Goal: Task Accomplishment & Management: Manage account settings

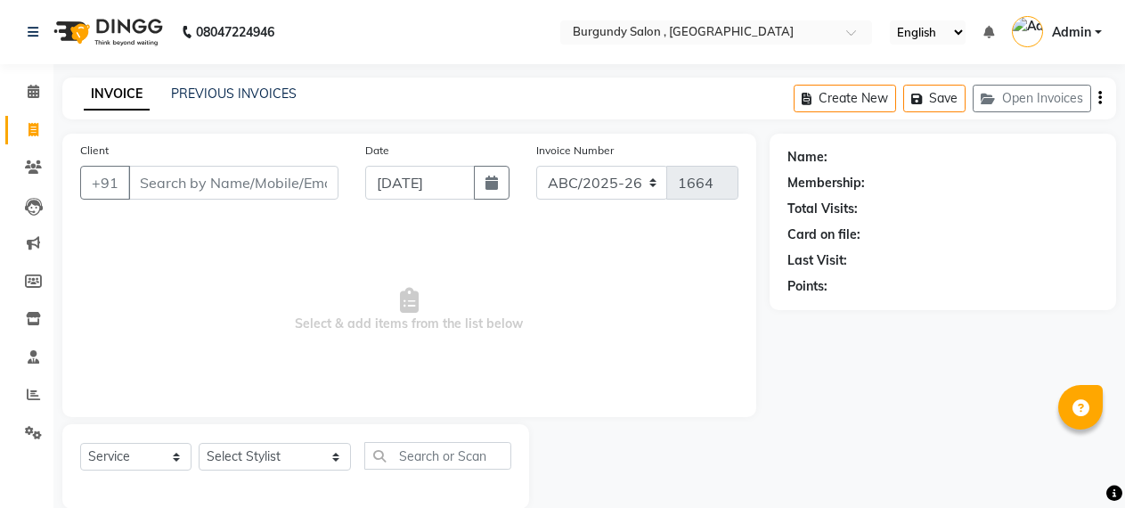
select select "service"
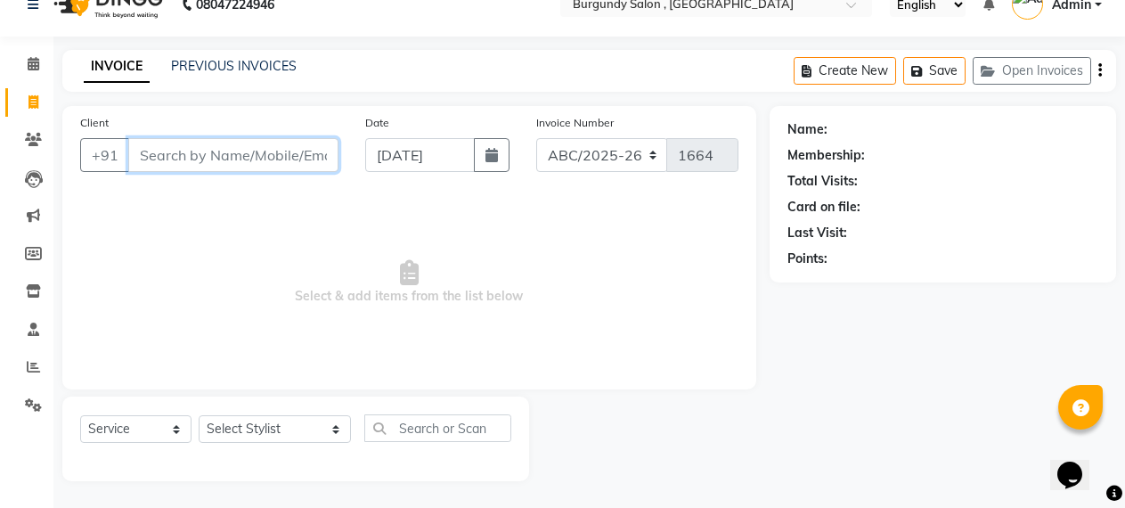
scroll to position [28, 0]
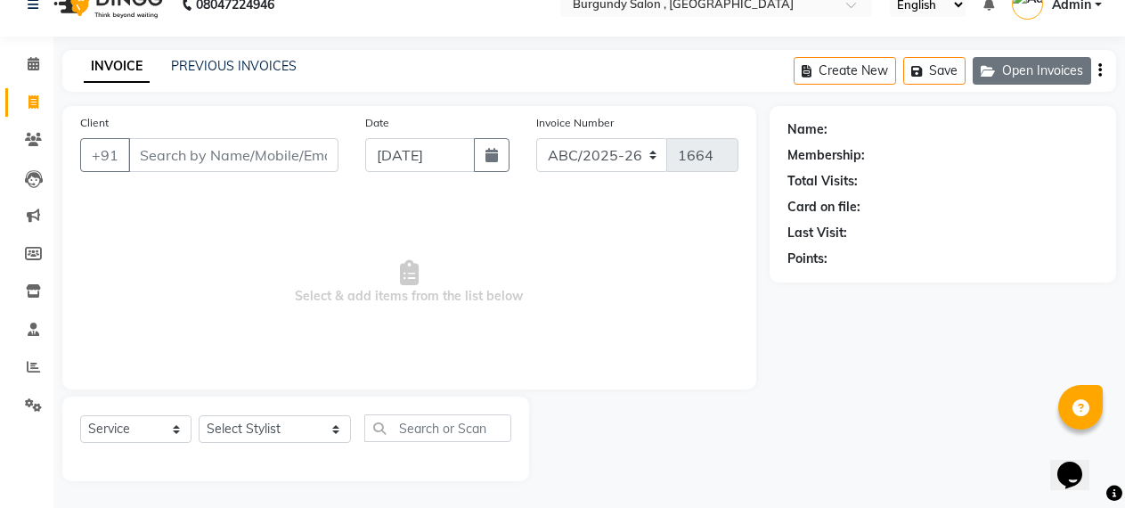
click at [1056, 62] on button "Open Invoices" at bounding box center [1032, 71] width 119 height 28
click at [1051, 69] on button "Open Invoices" at bounding box center [1032, 71] width 119 height 28
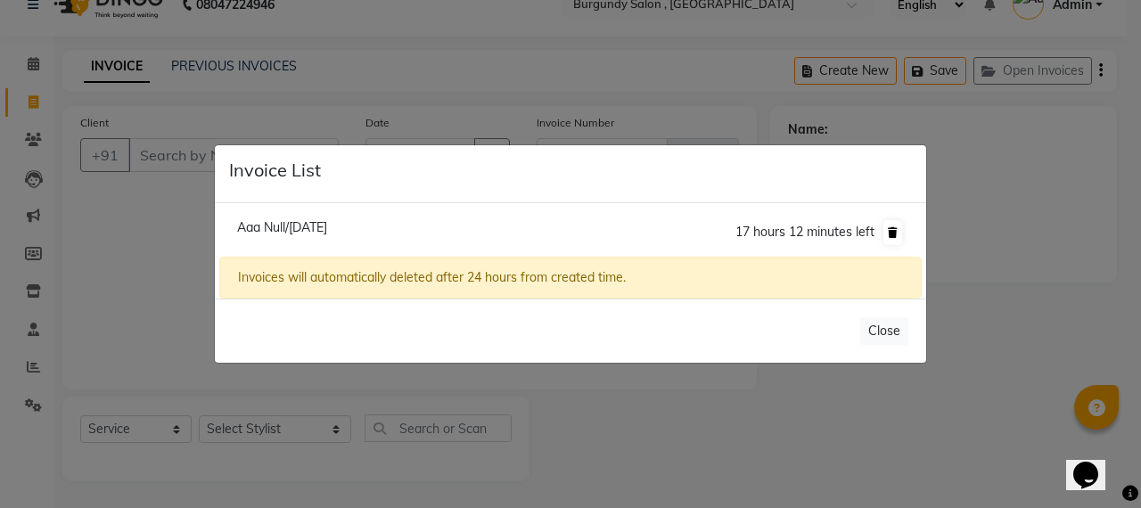
click at [894, 230] on icon at bounding box center [892, 232] width 10 height 11
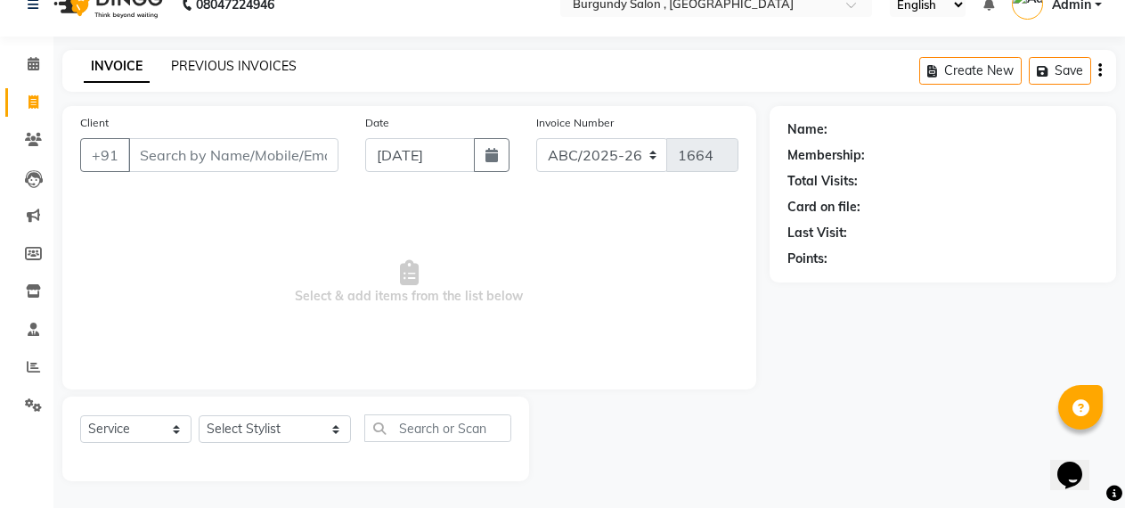
click at [267, 64] on link "PREVIOUS INVOICES" at bounding box center [234, 66] width 126 height 16
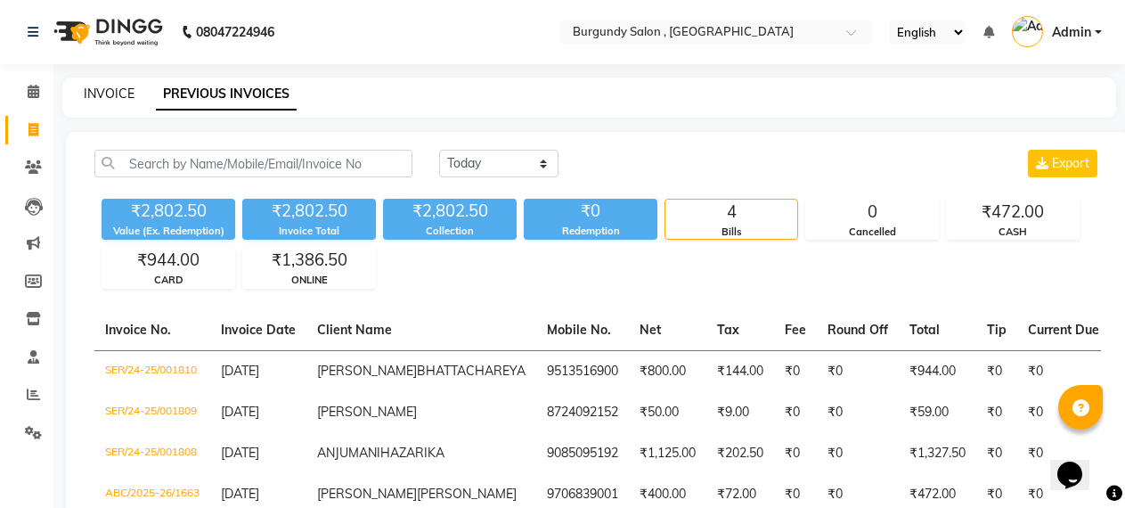
click at [103, 93] on link "INVOICE" at bounding box center [109, 94] width 51 height 16
select select "service"
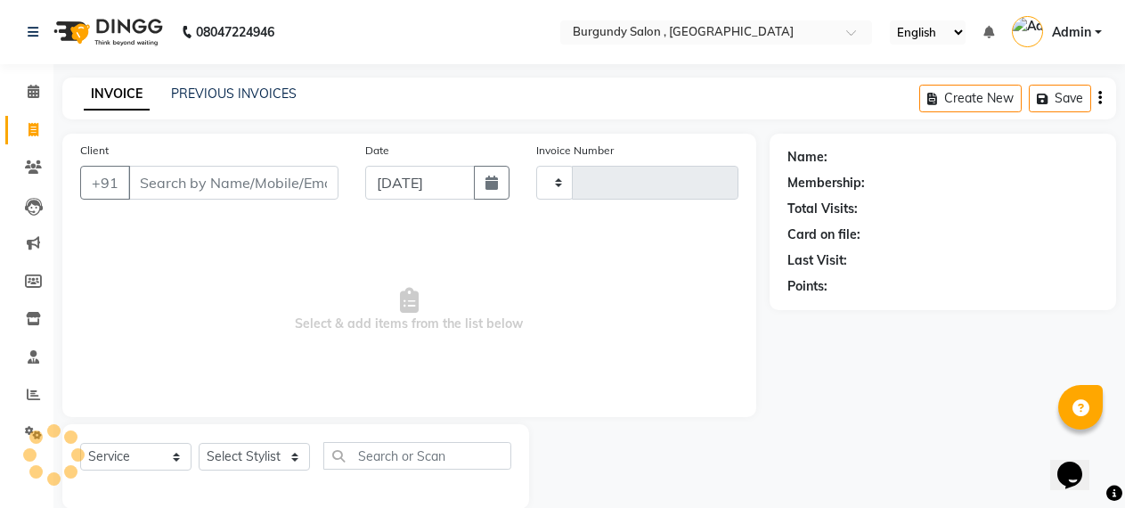
scroll to position [28, 0]
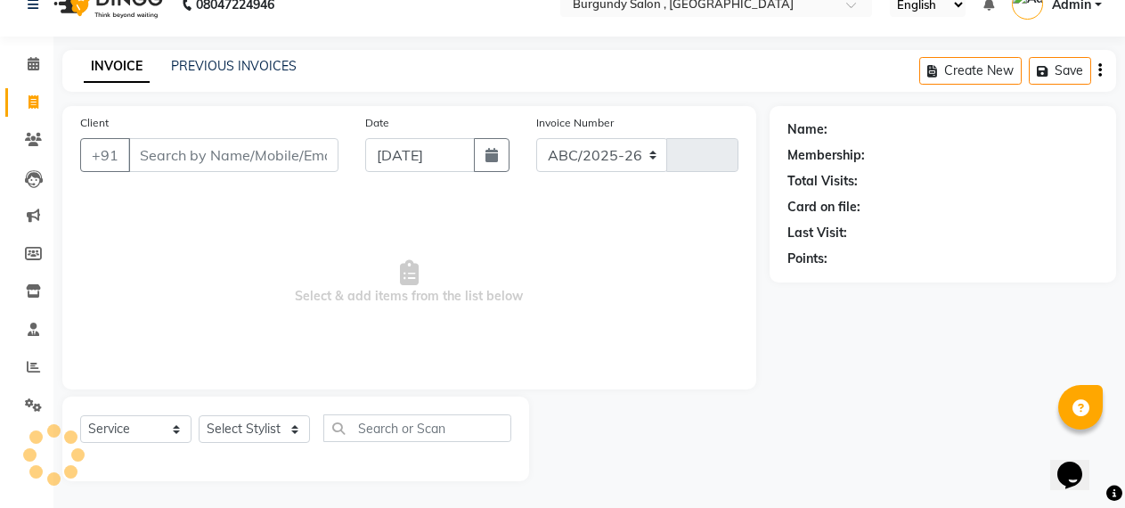
select select "5345"
type input "1664"
click at [105, 91] on div "INVOICE PREVIOUS INVOICES Create New Save" at bounding box center [589, 71] width 1054 height 42
click at [32, 140] on icon at bounding box center [33, 139] width 17 height 13
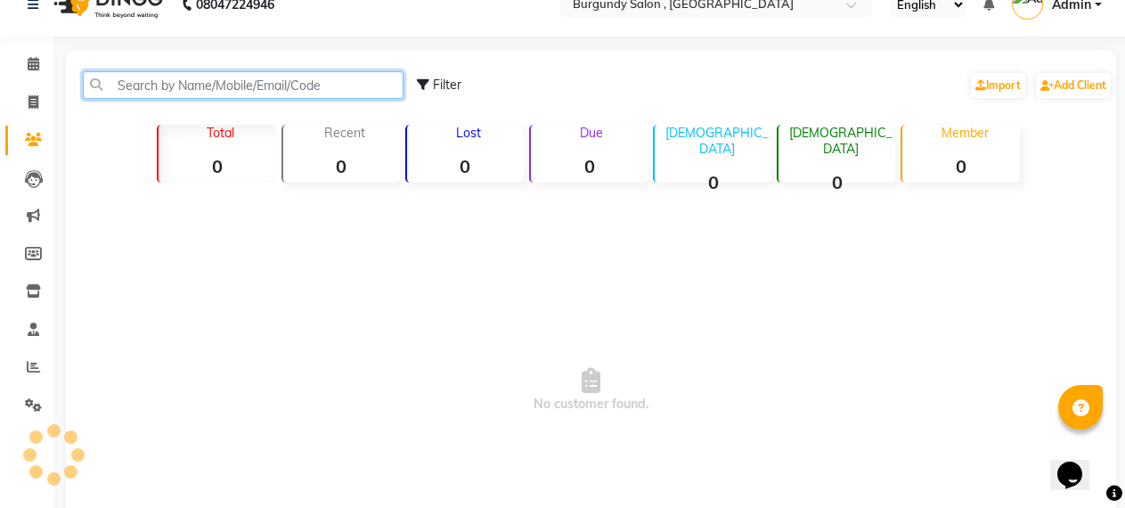
click at [143, 84] on input "text" at bounding box center [243, 85] width 321 height 28
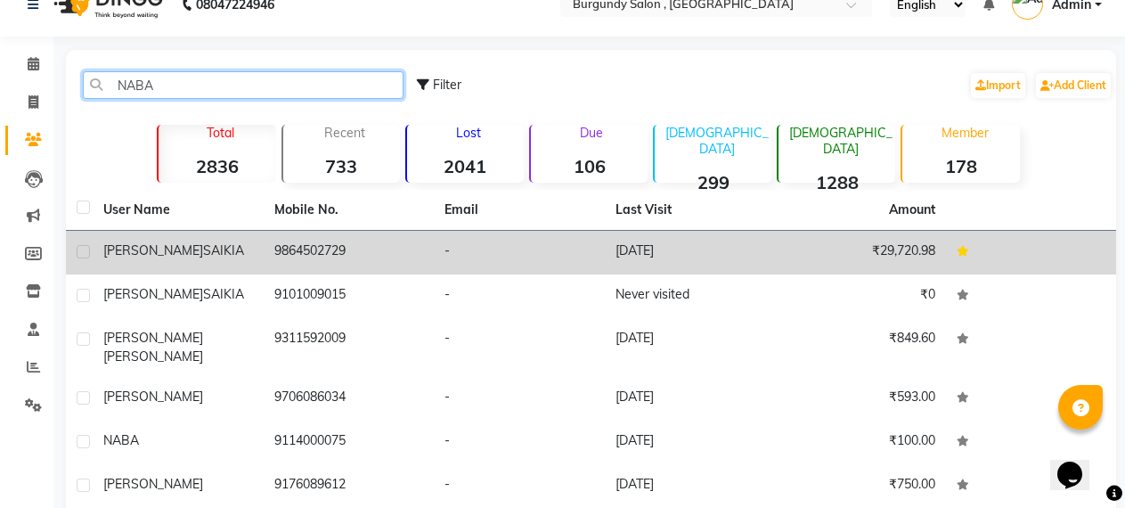
type input "NABA"
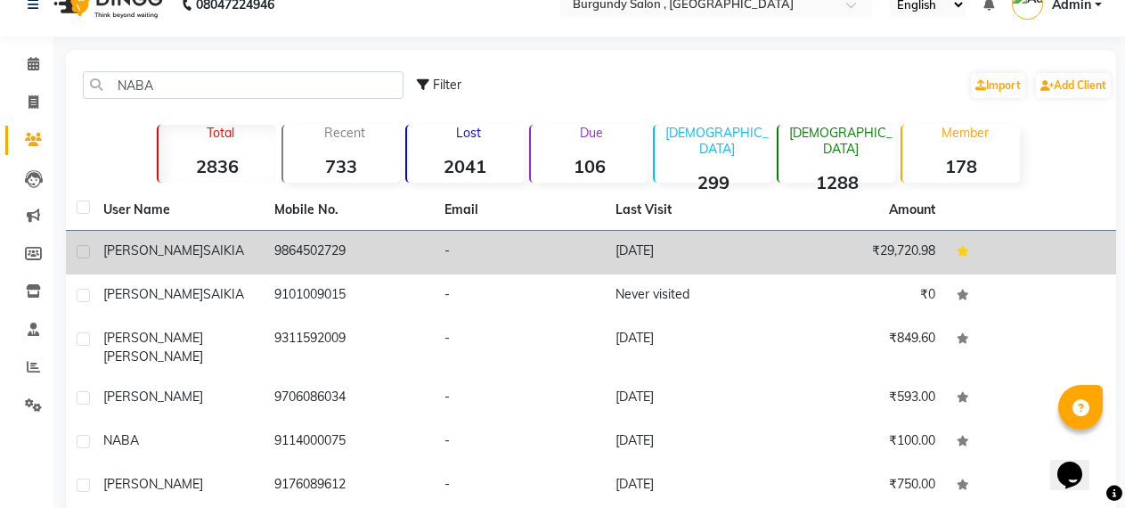
click at [290, 241] on td "9864502729" at bounding box center [349, 253] width 171 height 44
click at [946, 241] on td at bounding box center [1031, 253] width 171 height 44
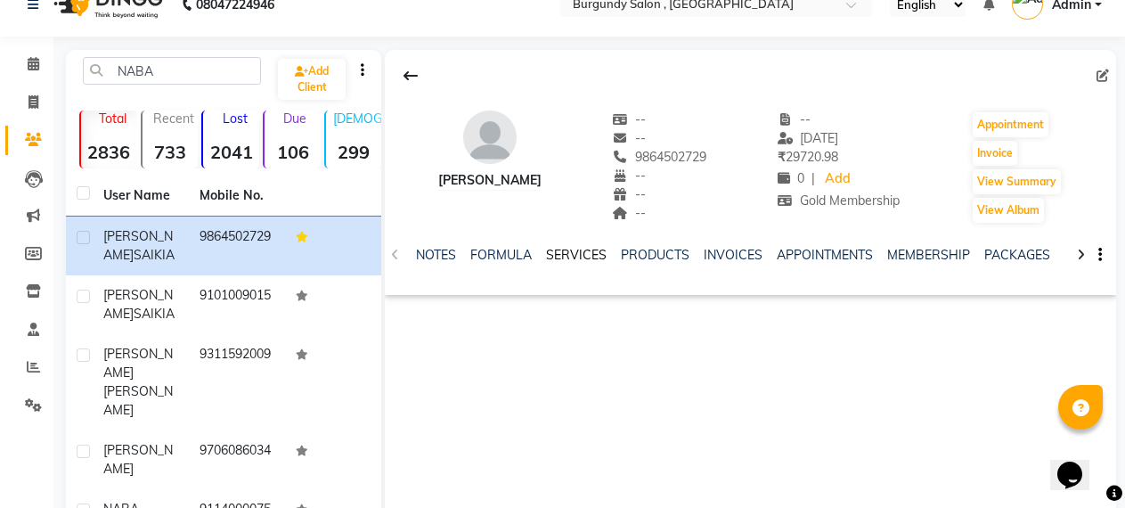
click at [582, 253] on link "SERVICES" at bounding box center [576, 255] width 61 height 16
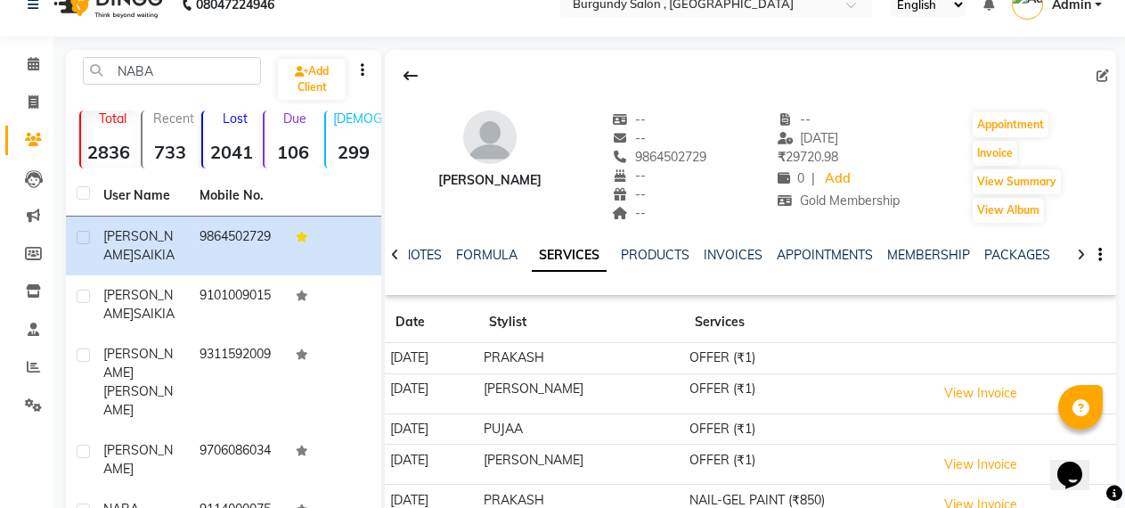
scroll to position [238, 0]
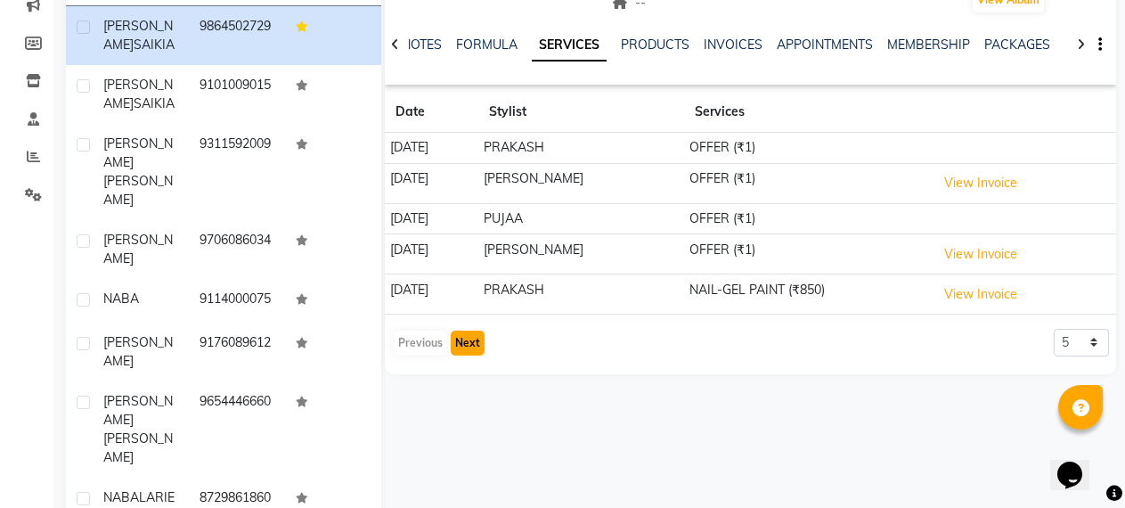
click at [469, 343] on button "Next" at bounding box center [468, 343] width 34 height 25
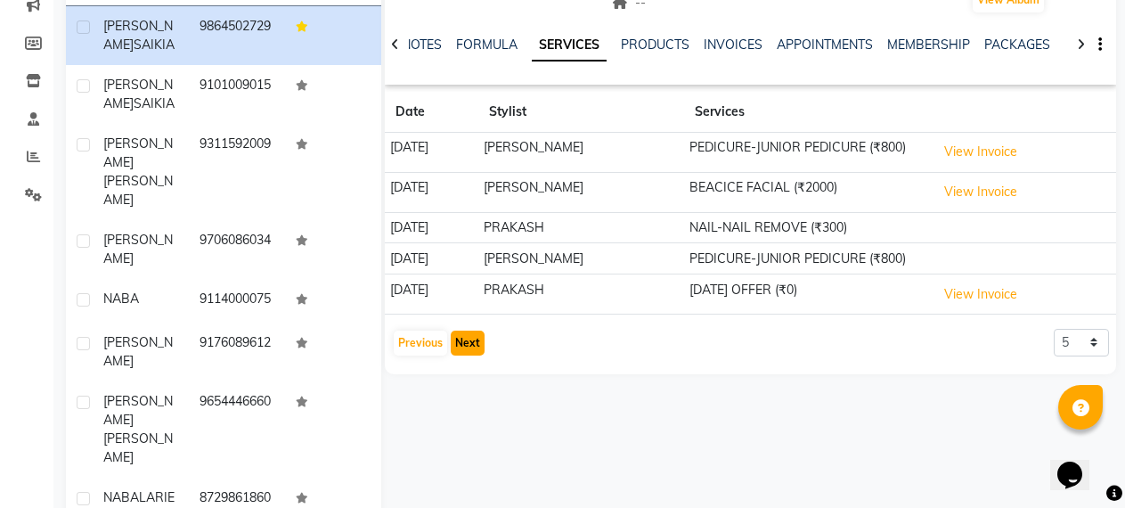
click at [469, 343] on button "Next" at bounding box center [468, 343] width 34 height 25
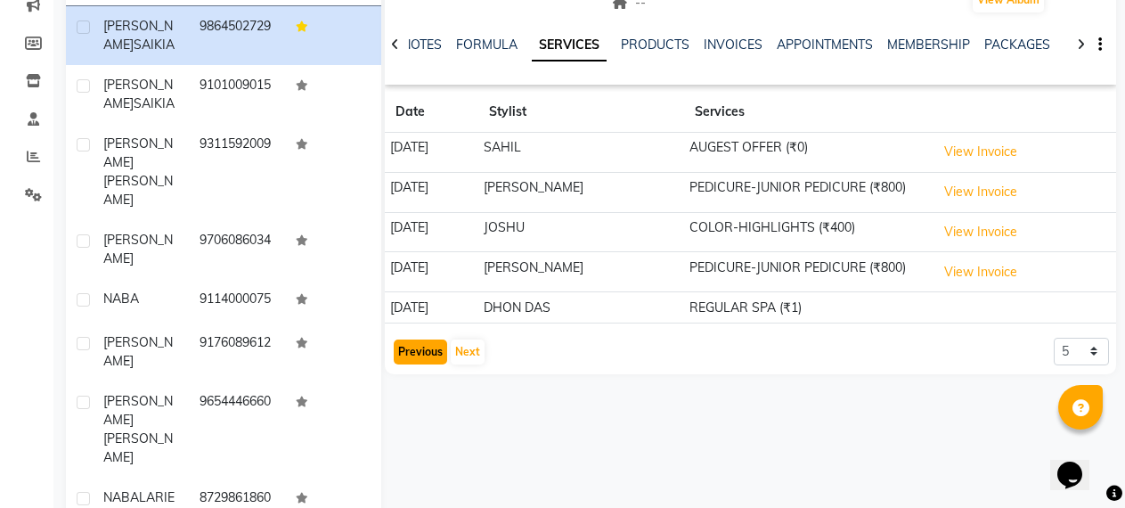
click at [426, 348] on button "Previous" at bounding box center [420, 351] width 53 height 25
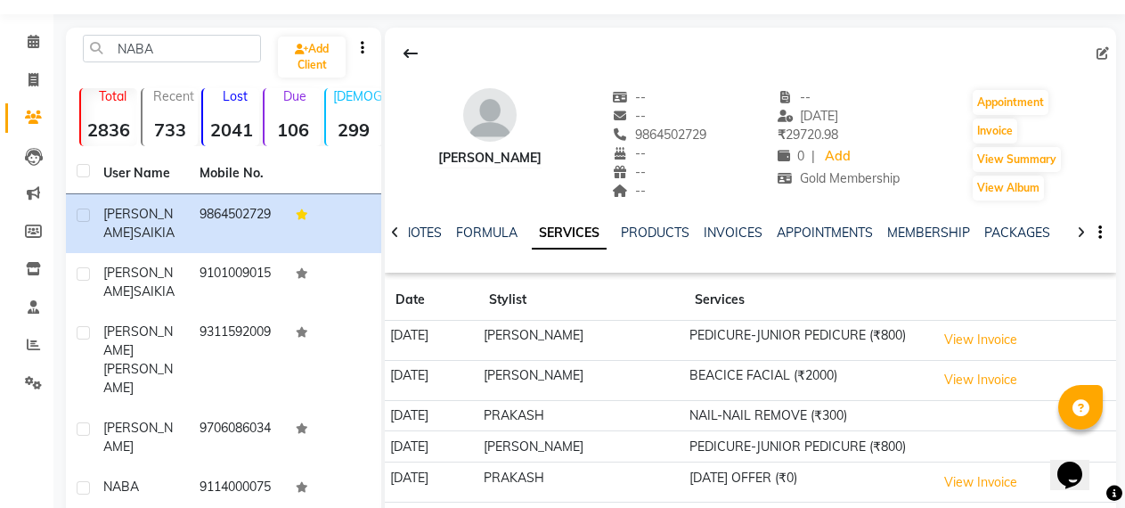
scroll to position [0, 0]
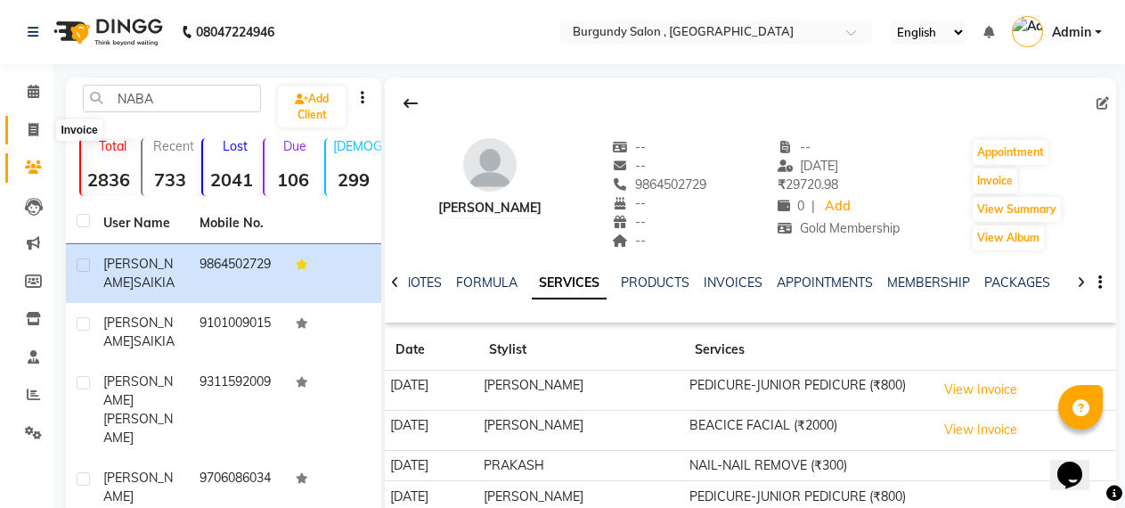
click at [29, 128] on icon at bounding box center [34, 129] width 10 height 13
select select "service"
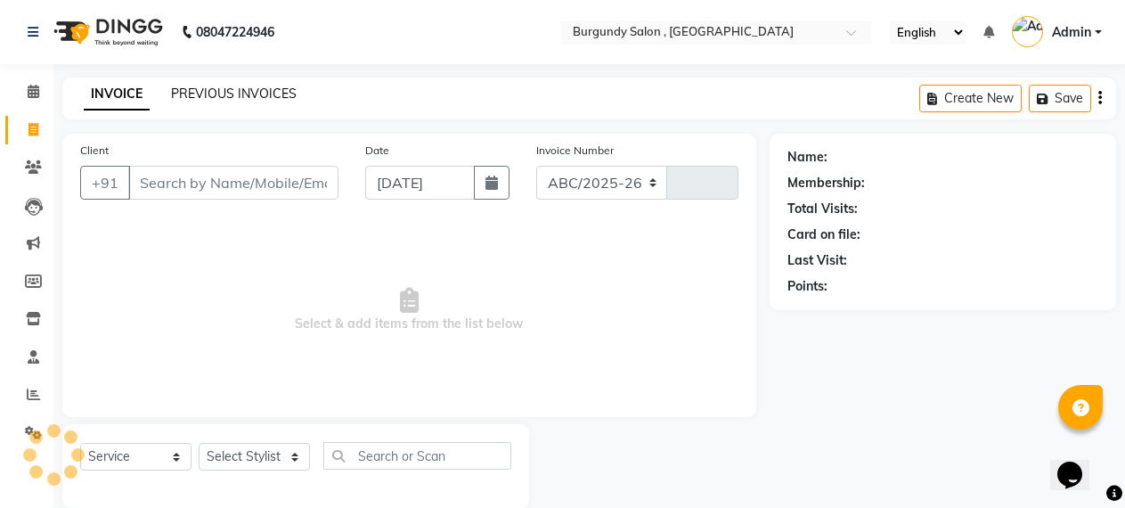
select select "5345"
type input "1664"
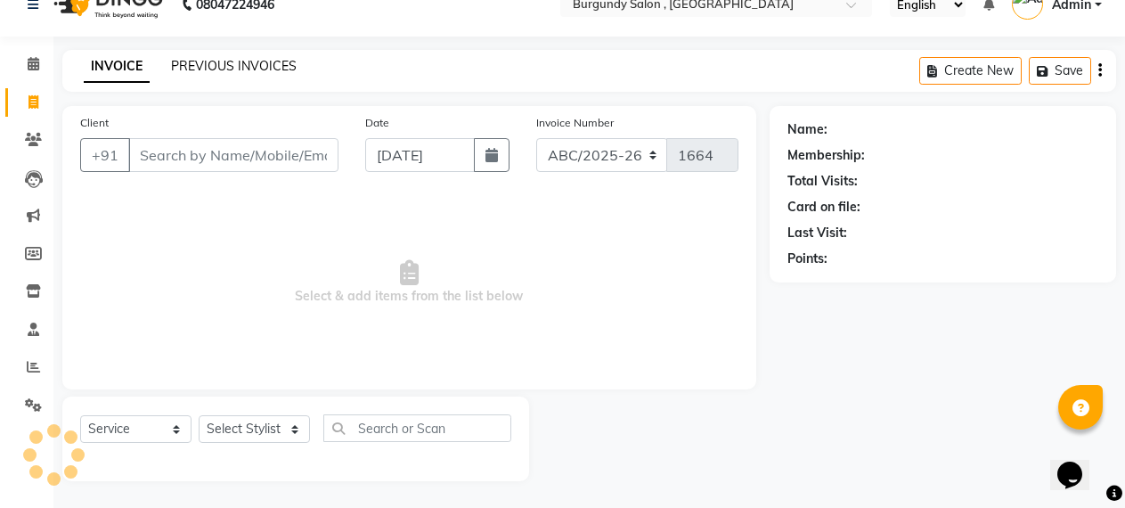
click at [258, 65] on link "PREVIOUS INVOICES" at bounding box center [234, 66] width 126 height 16
